Goal: Transaction & Acquisition: Subscribe to service/newsletter

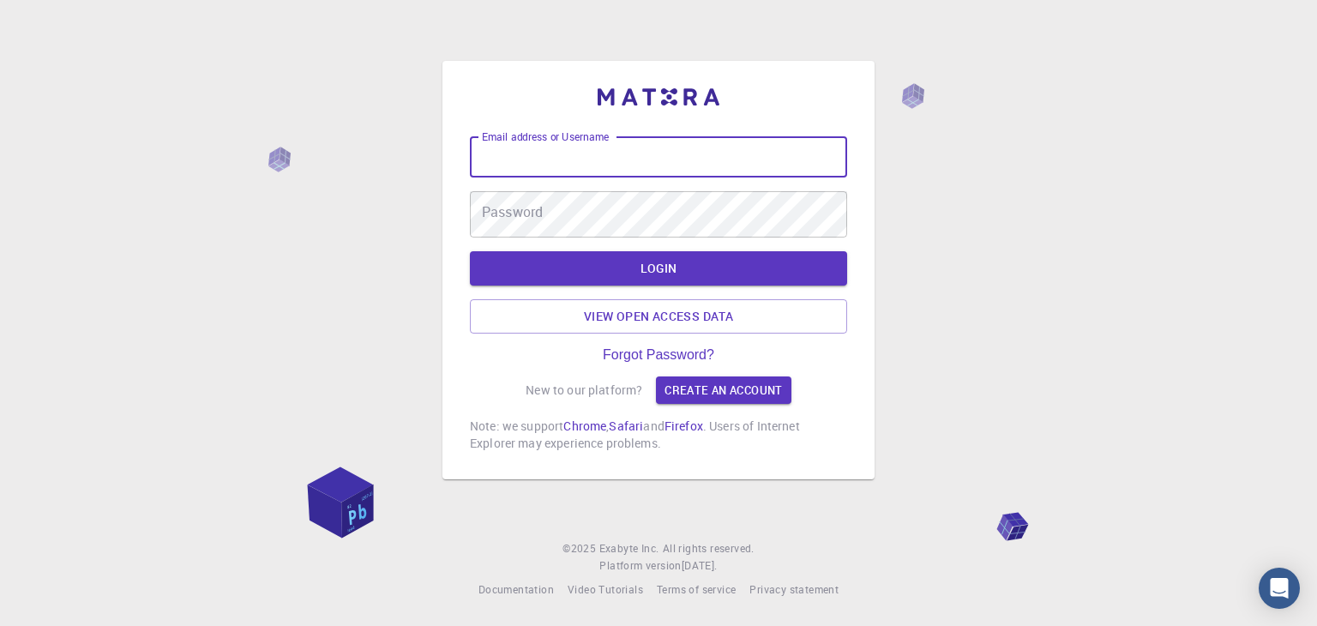
click at [575, 147] on input "Email address or Username" at bounding box center [658, 156] width 377 height 41
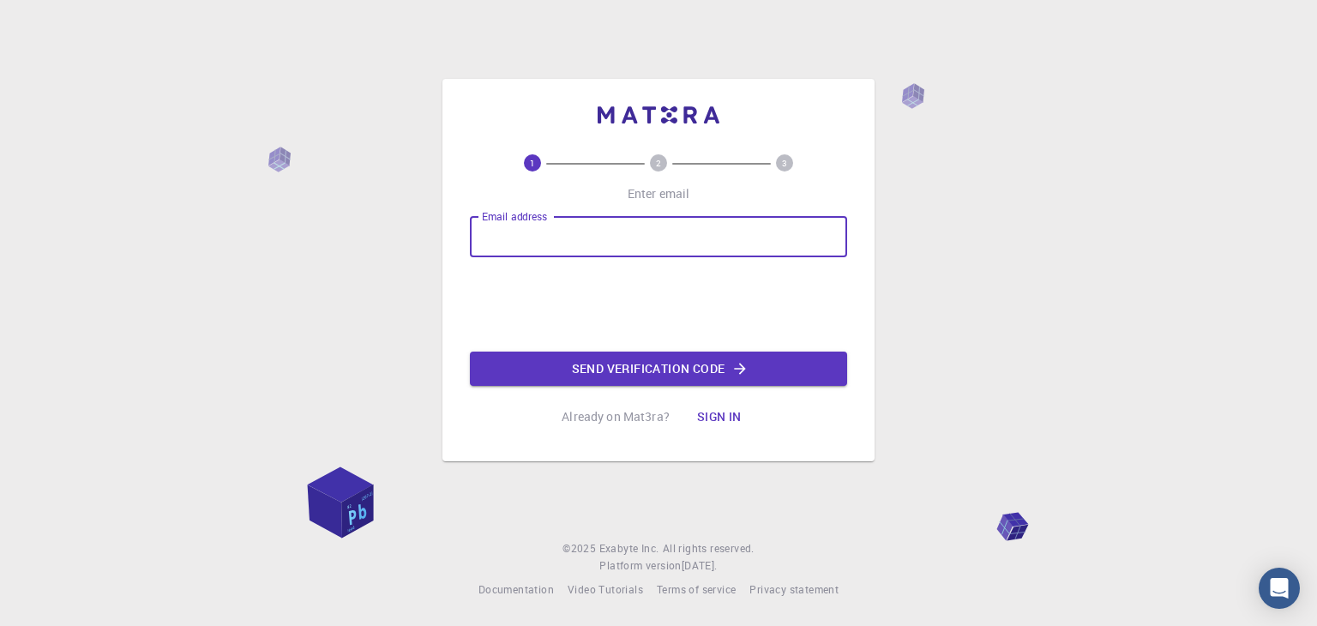
type input "gaurideore84@gmail.com"
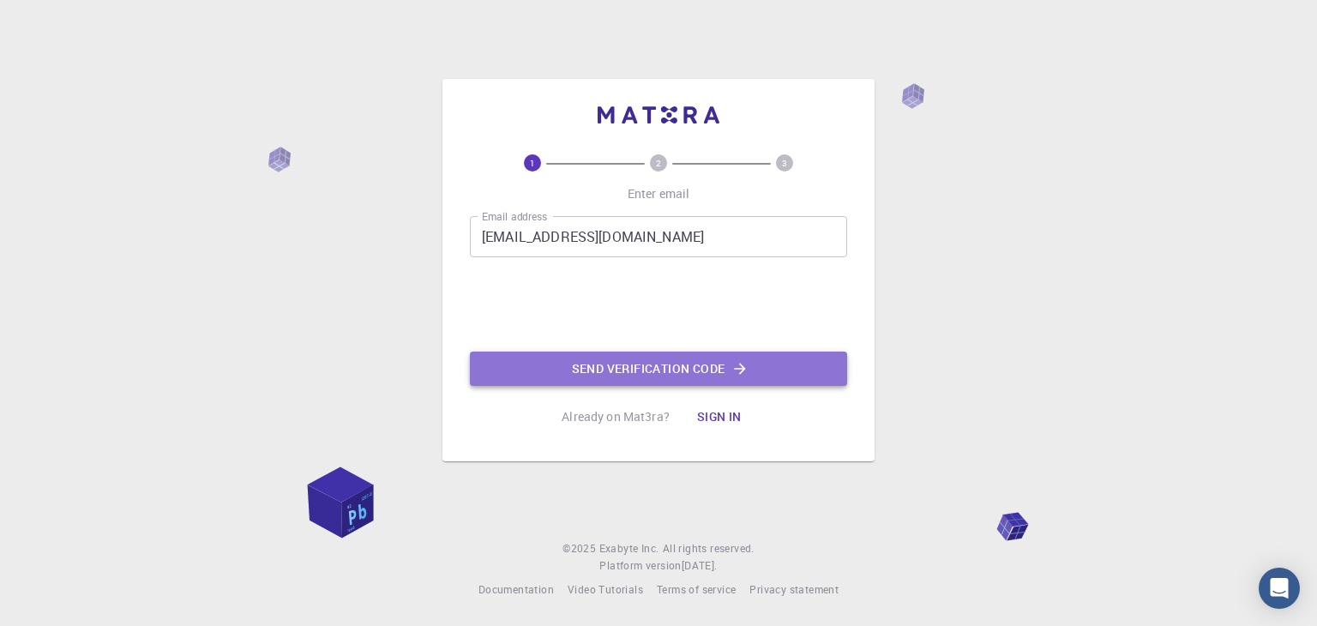
click at [734, 366] on button "Send verification code" at bounding box center [658, 369] width 377 height 34
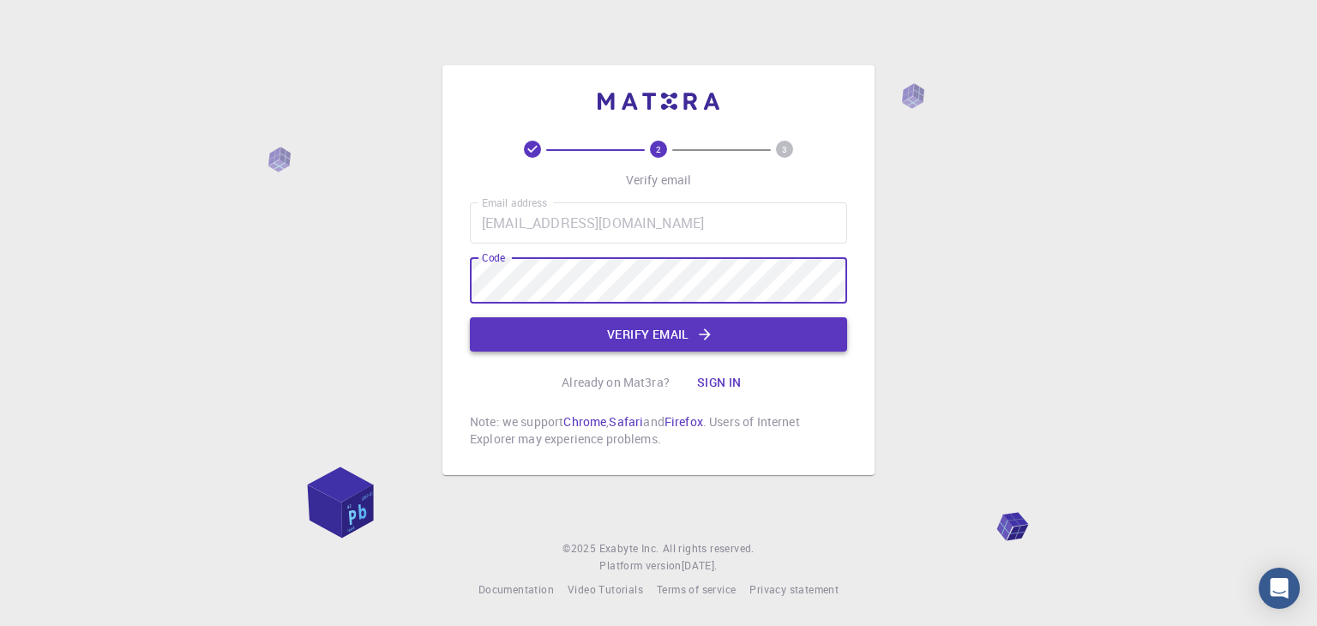
click at [551, 318] on button "Verify email" at bounding box center [658, 334] width 377 height 34
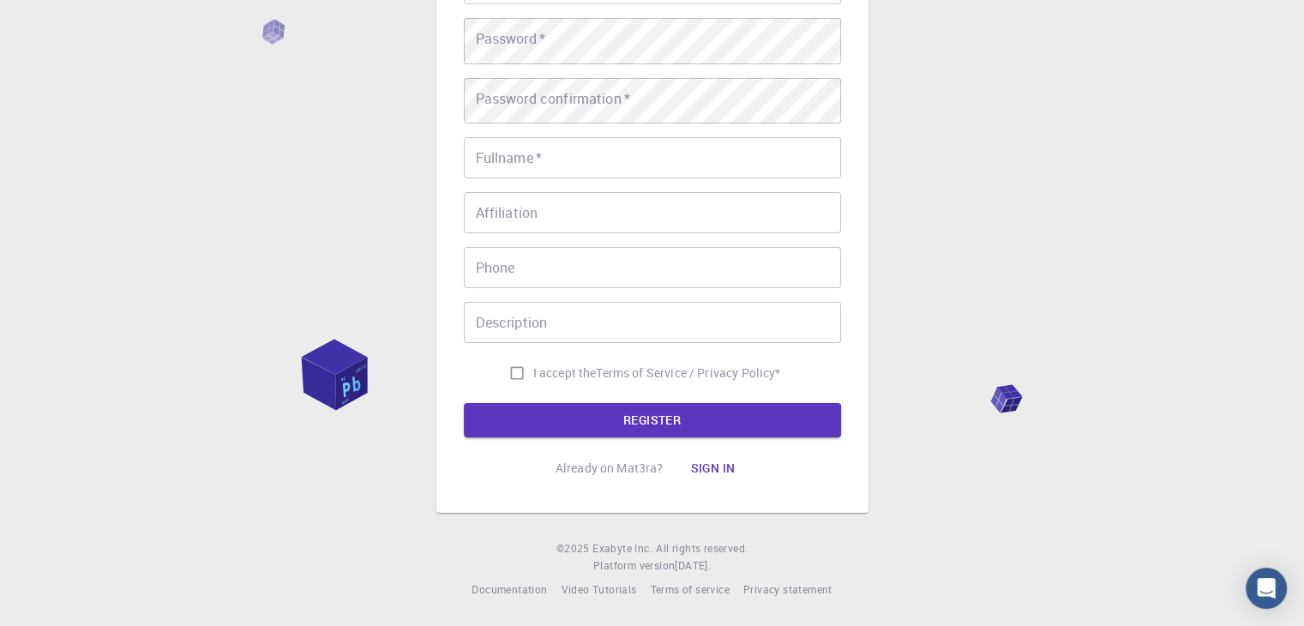
scroll to position [312, 0]
